Goal: Navigation & Orientation: Find specific page/section

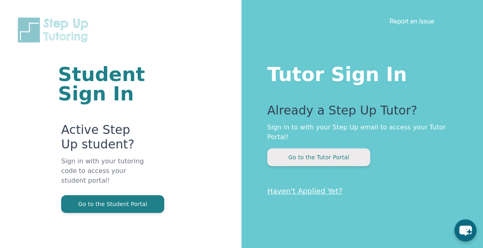
click at [325, 148] on button "Go to the Tutor Portal" at bounding box center [318, 157] width 103 height 18
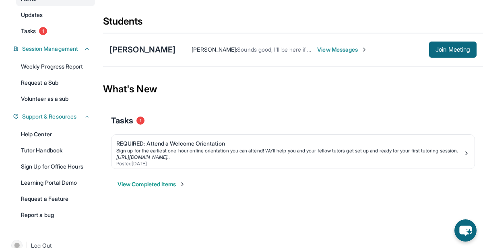
scroll to position [100, 0]
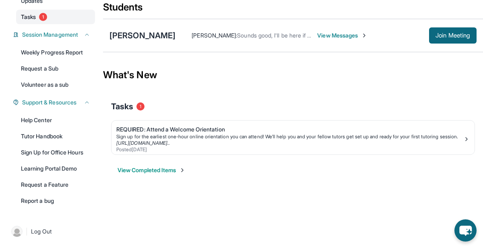
click at [56, 20] on link "Tasks 1" at bounding box center [55, 17] width 79 height 15
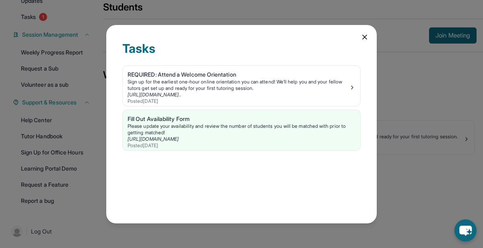
click at [366, 37] on icon at bounding box center [365, 37] width 4 height 4
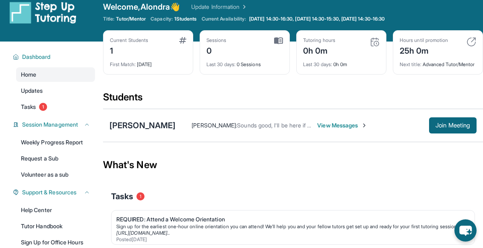
scroll to position [0, 0]
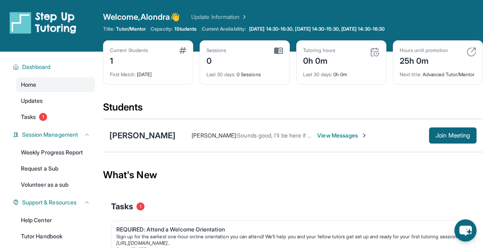
click at [317, 139] on span "View Messages" at bounding box center [342, 135] width 50 height 8
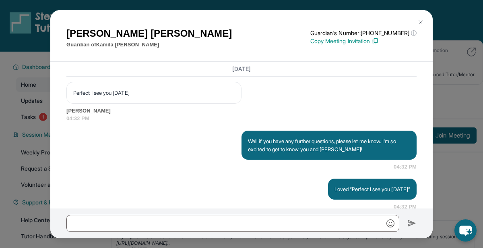
scroll to position [1893, 0]
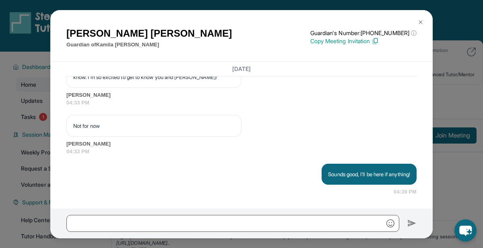
click at [422, 24] on img at bounding box center [421, 22] width 6 height 6
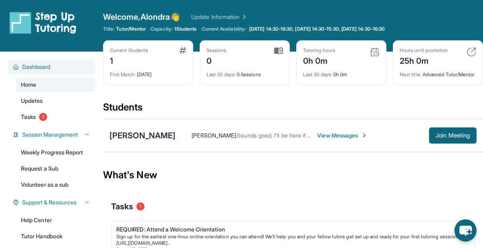
click at [64, 67] on button "Dashboard" at bounding box center [54, 67] width 71 height 8
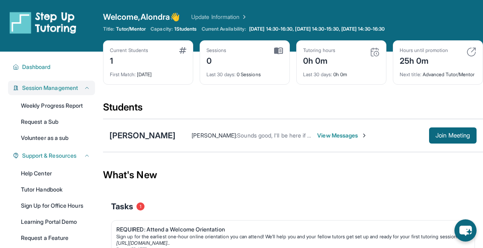
click at [71, 87] on span "Session Management" at bounding box center [50, 88] width 56 height 8
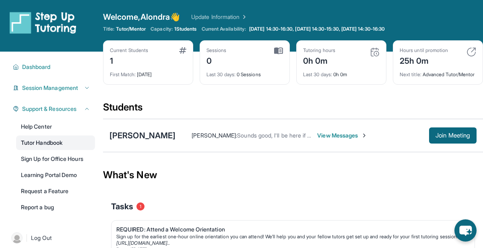
click at [56, 147] on link "Tutor Handbook" at bounding box center [55, 142] width 79 height 15
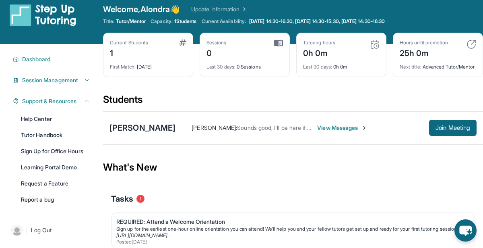
scroll to position [12, 0]
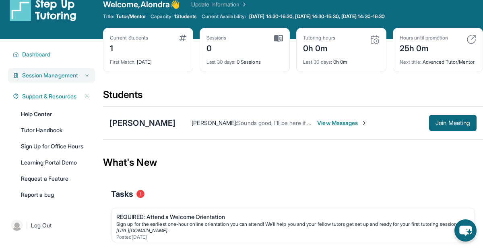
click at [83, 73] on button "Session Management" at bounding box center [54, 75] width 71 height 8
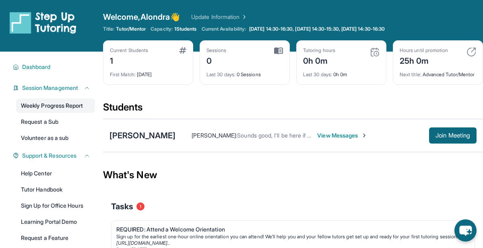
scroll to position [57, 0]
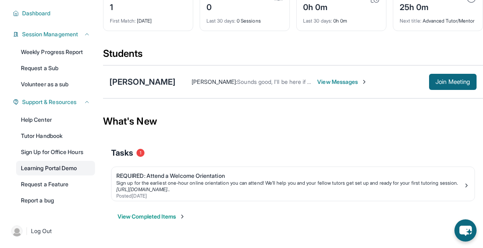
click at [64, 164] on link "Learning Portal Demo" at bounding box center [55, 168] width 79 height 15
click at [143, 220] on button "View Completed Items" at bounding box center [152, 216] width 68 height 8
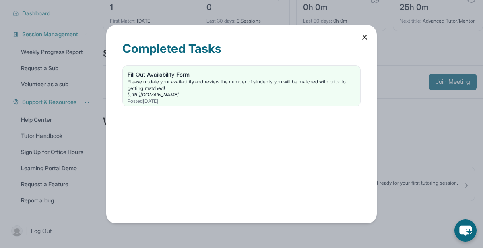
click at [369, 37] on icon at bounding box center [365, 37] width 8 height 8
